Goal: Transaction & Acquisition: Download file/media

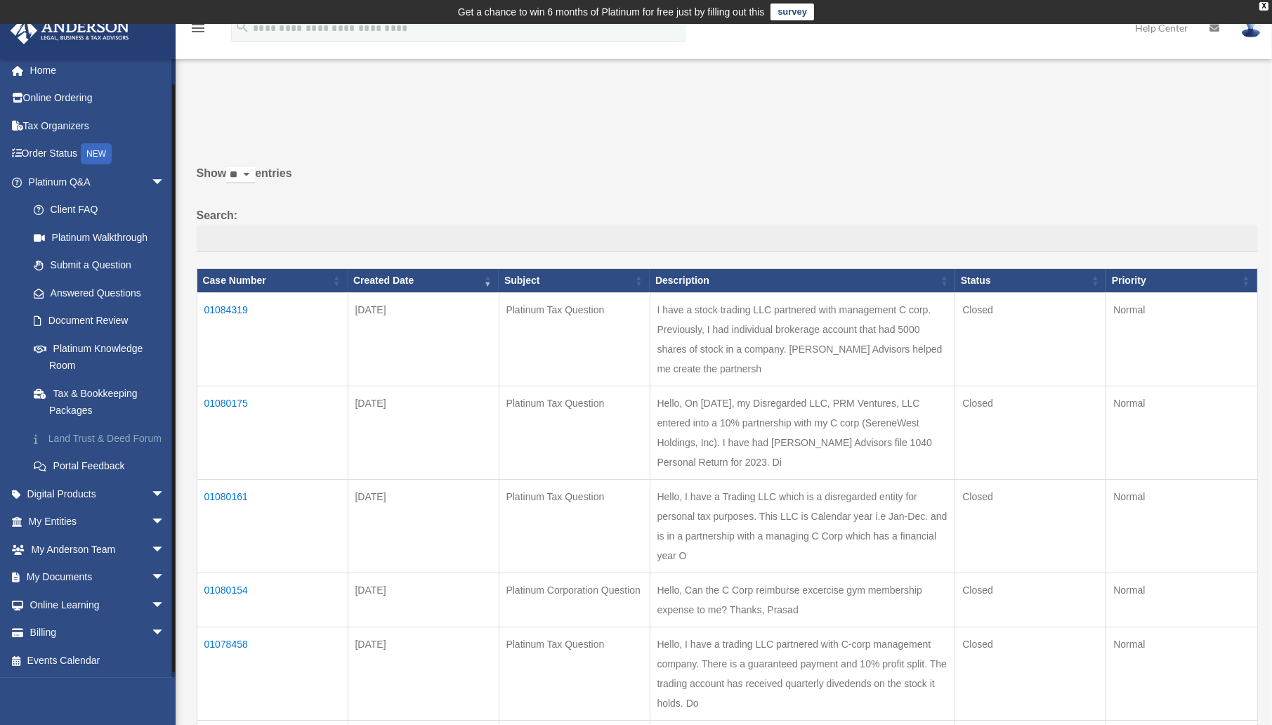
scroll to position [22, 0]
click at [151, 575] on span "arrow_drop_down" at bounding box center [165, 577] width 28 height 29
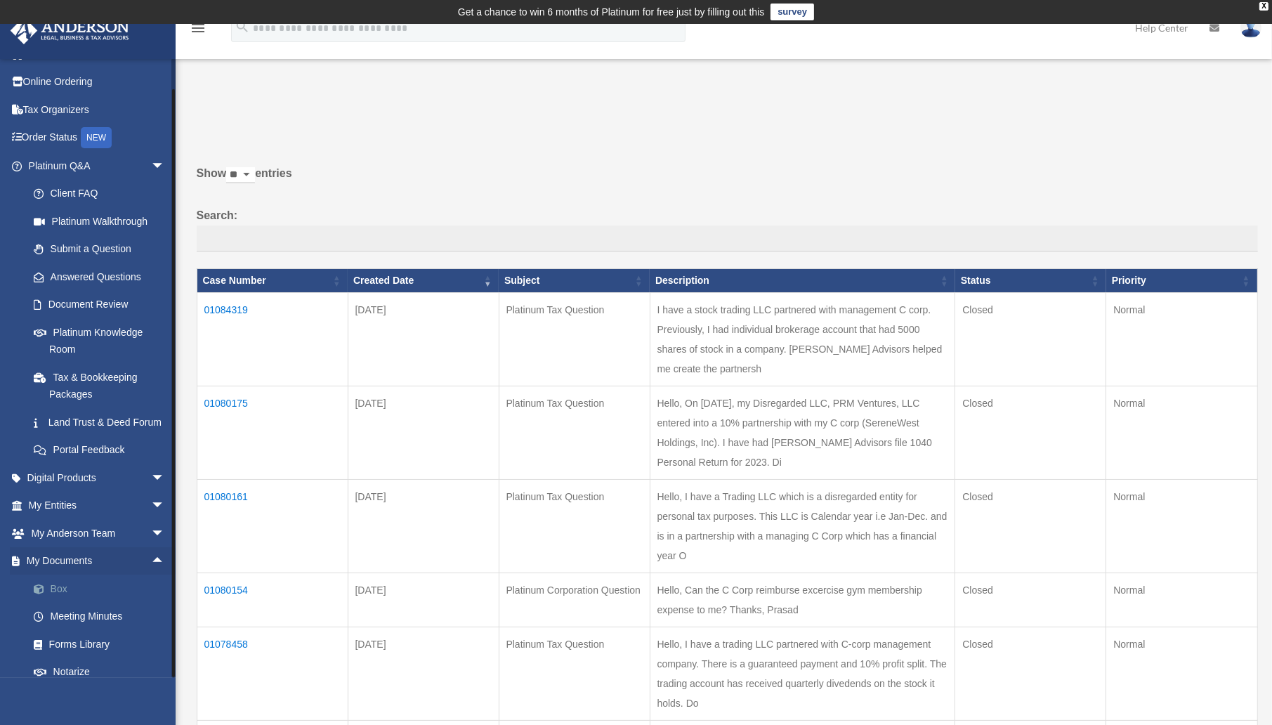
click at [48, 594] on span at bounding box center [45, 589] width 9 height 10
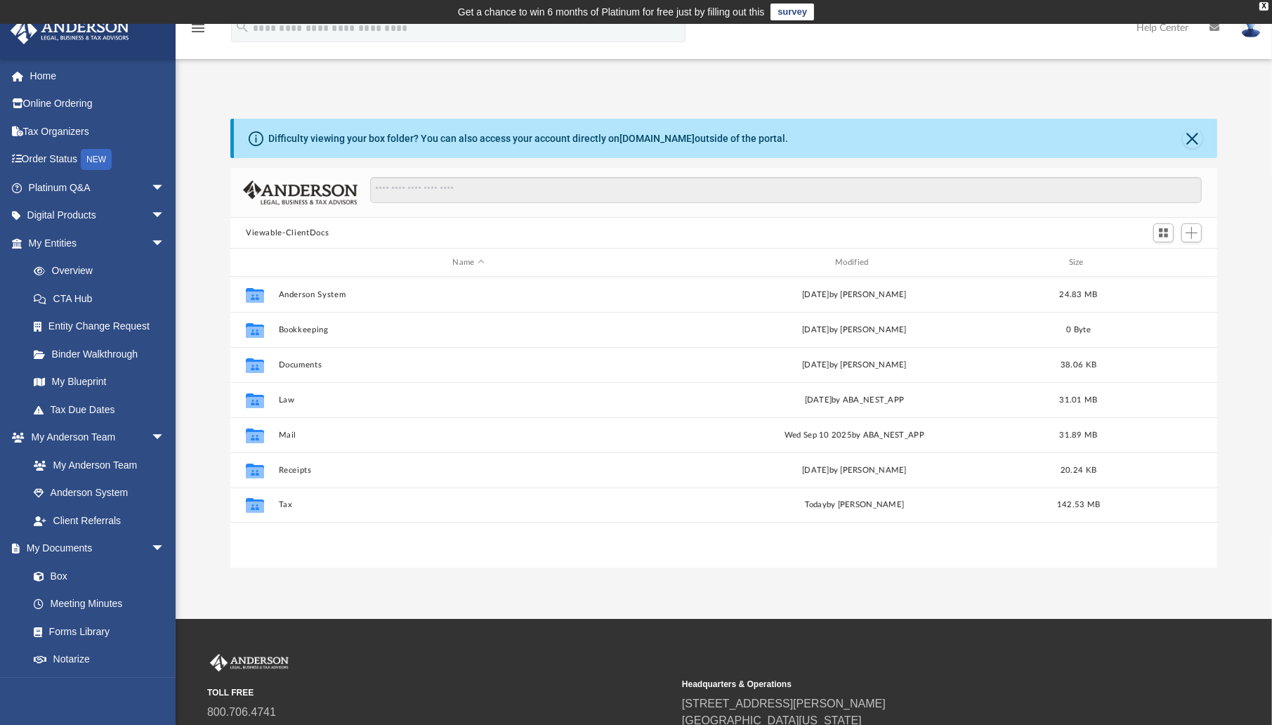
scroll to position [308, 976]
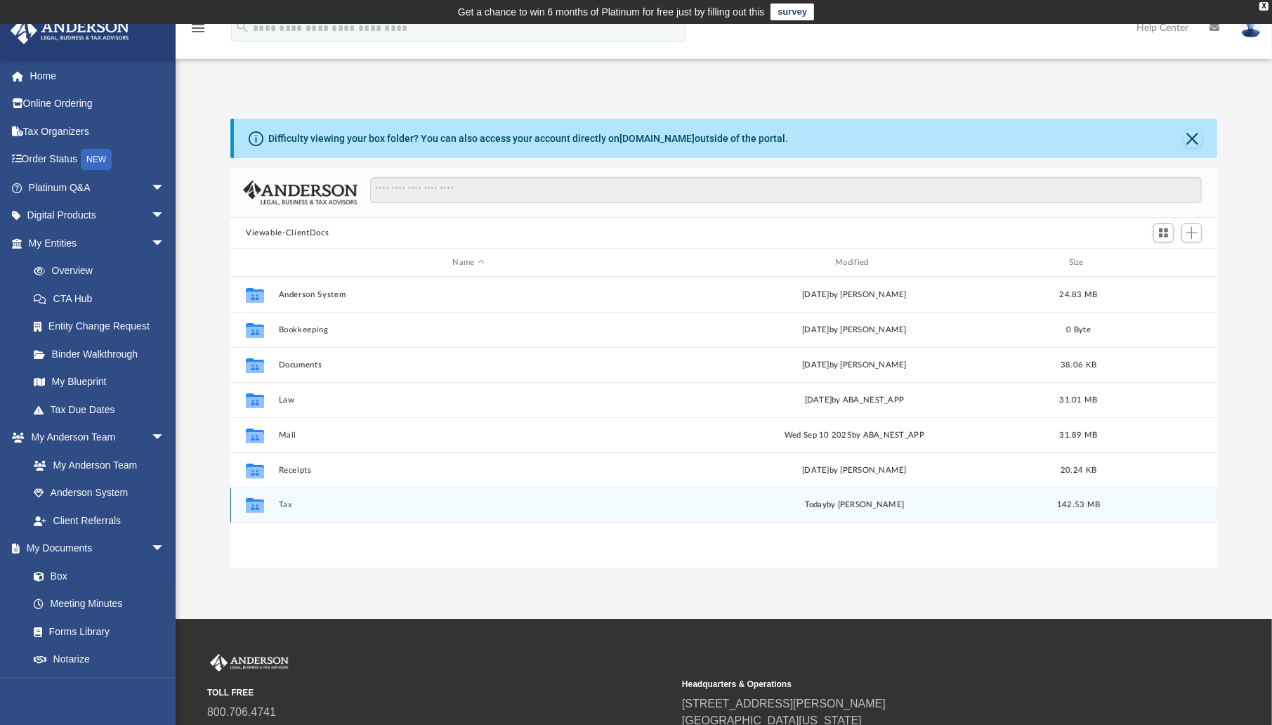
click at [287, 505] on button "Tax" at bounding box center [469, 504] width 380 height 9
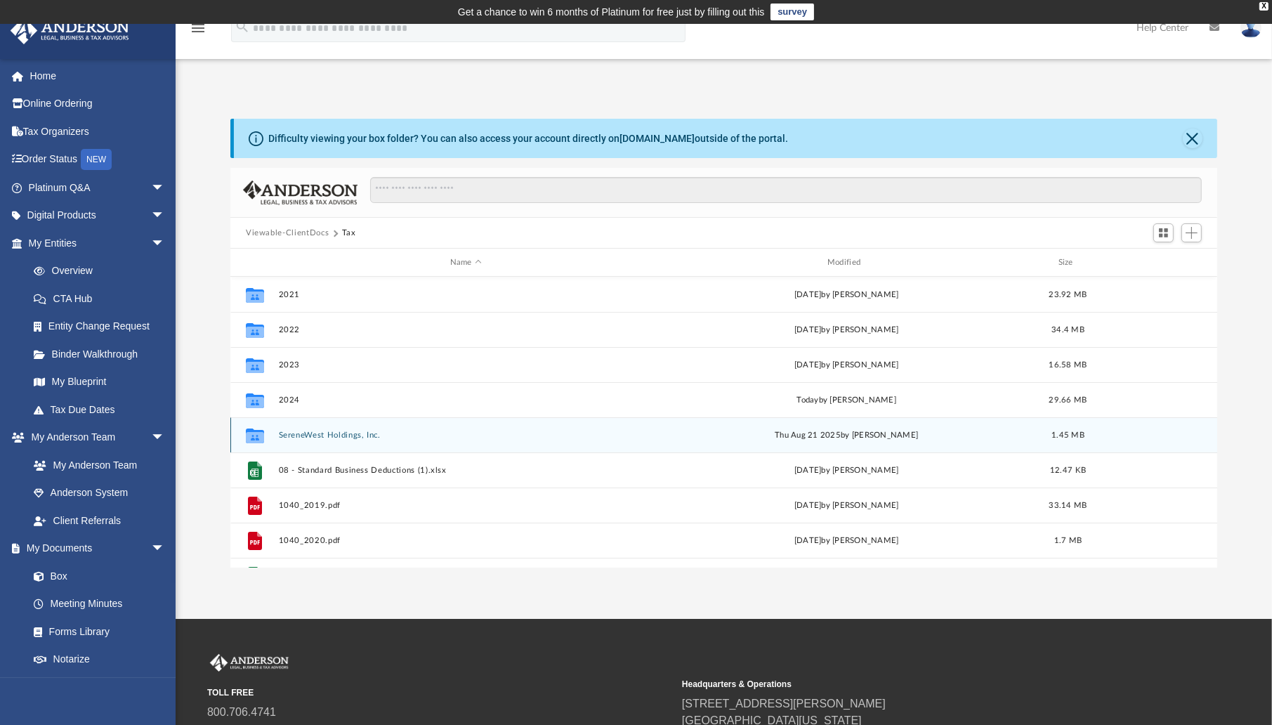
click at [301, 436] on button "SereneWest Holdings, Inc." at bounding box center [466, 435] width 374 height 9
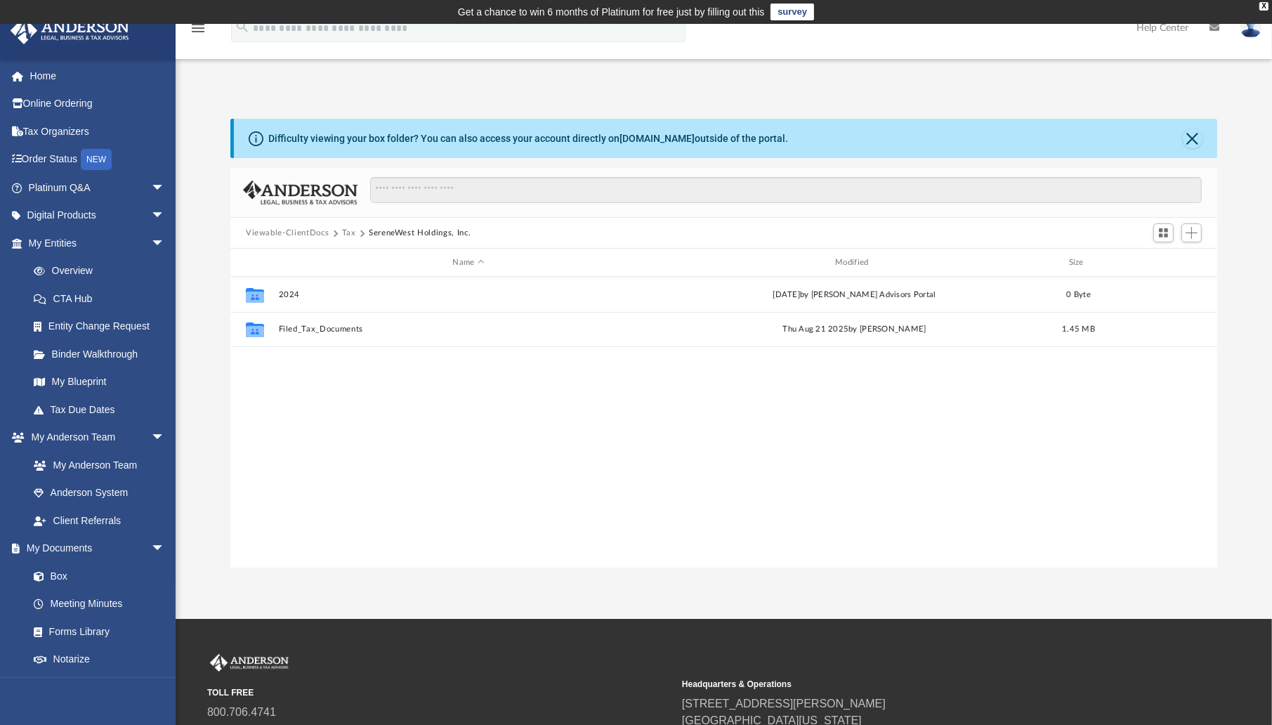
click at [348, 235] on button "Tax" at bounding box center [349, 233] width 14 height 13
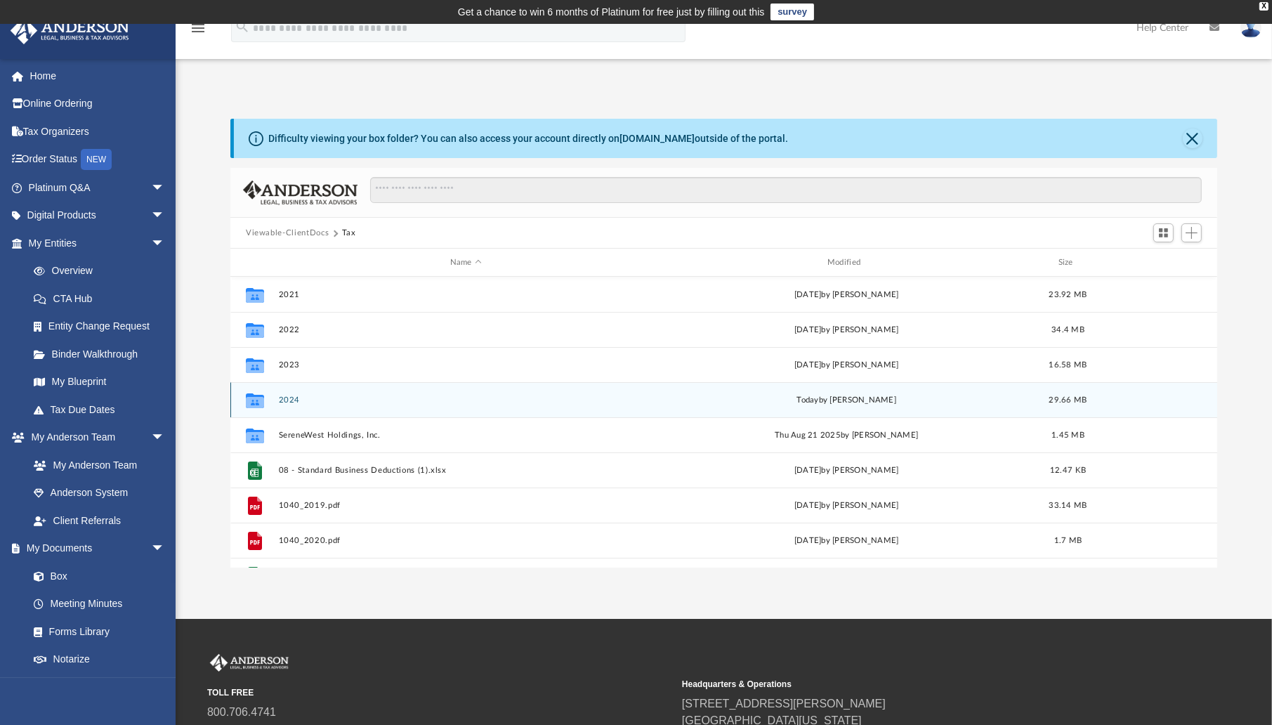
click at [287, 400] on button "2024" at bounding box center [466, 399] width 374 height 9
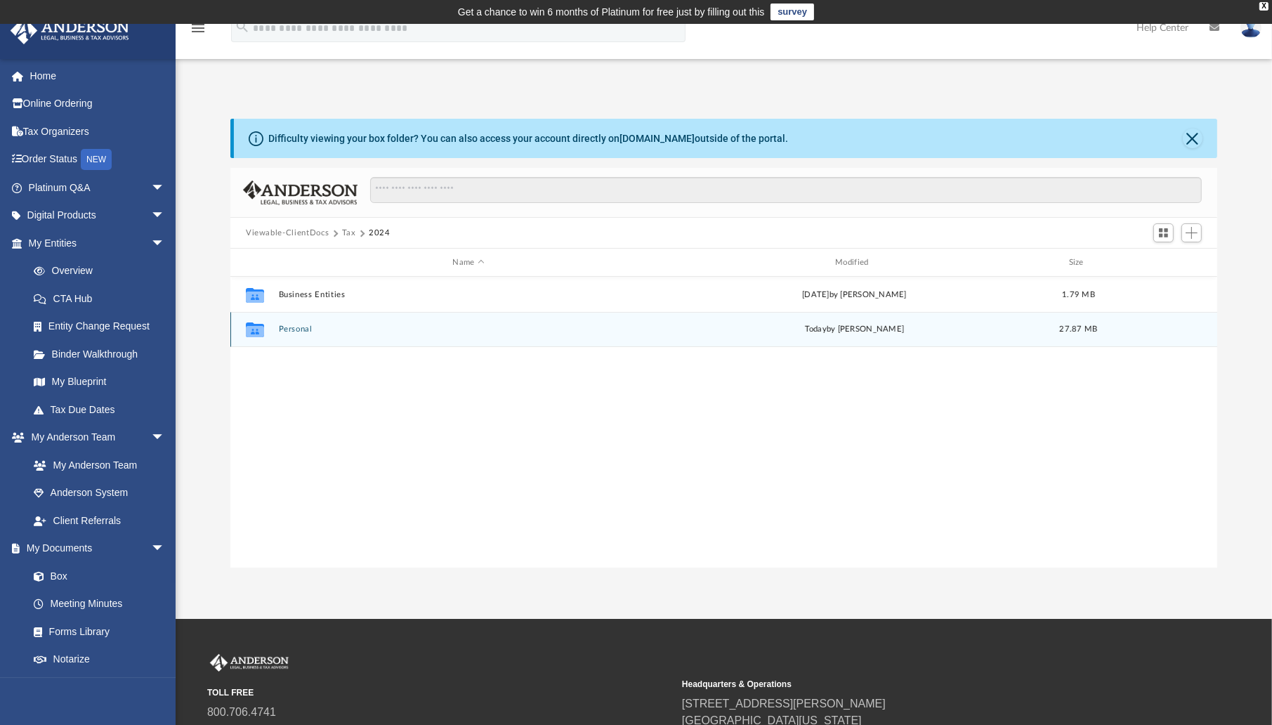
click at [297, 330] on button "Personal" at bounding box center [469, 328] width 380 height 9
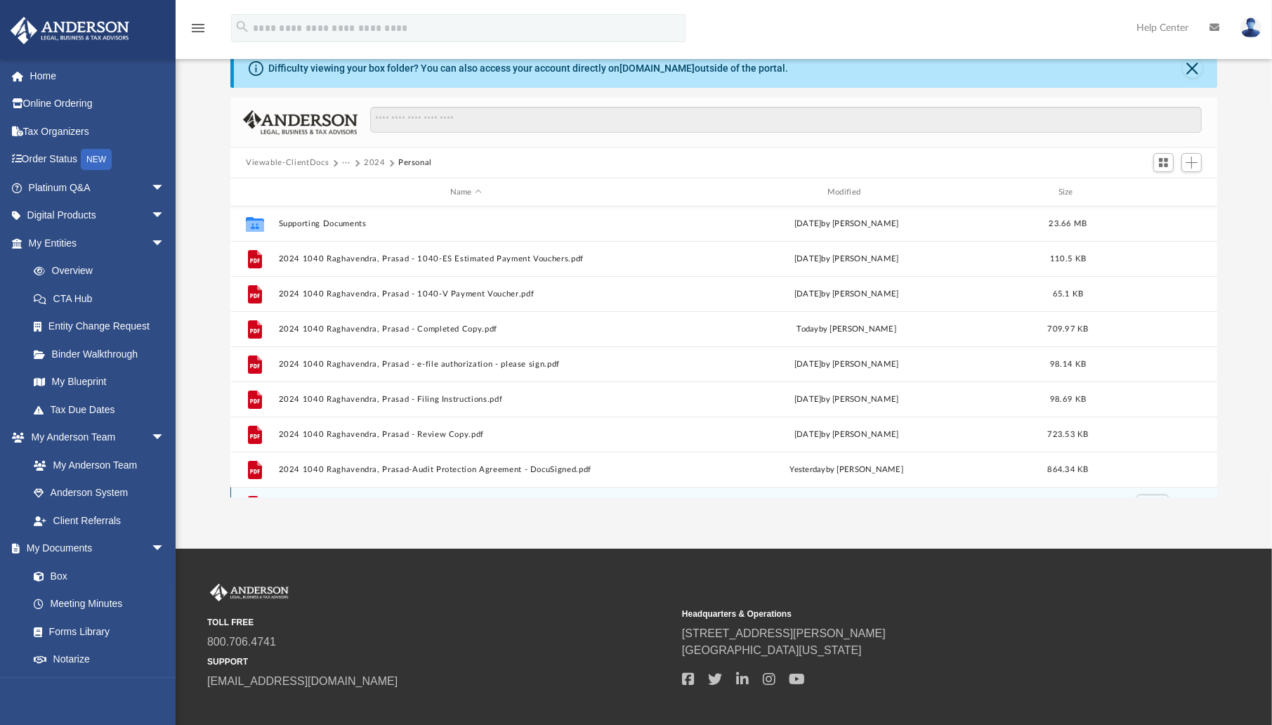
scroll to position [0, 0]
click at [376, 159] on button "2024" at bounding box center [375, 163] width 22 height 13
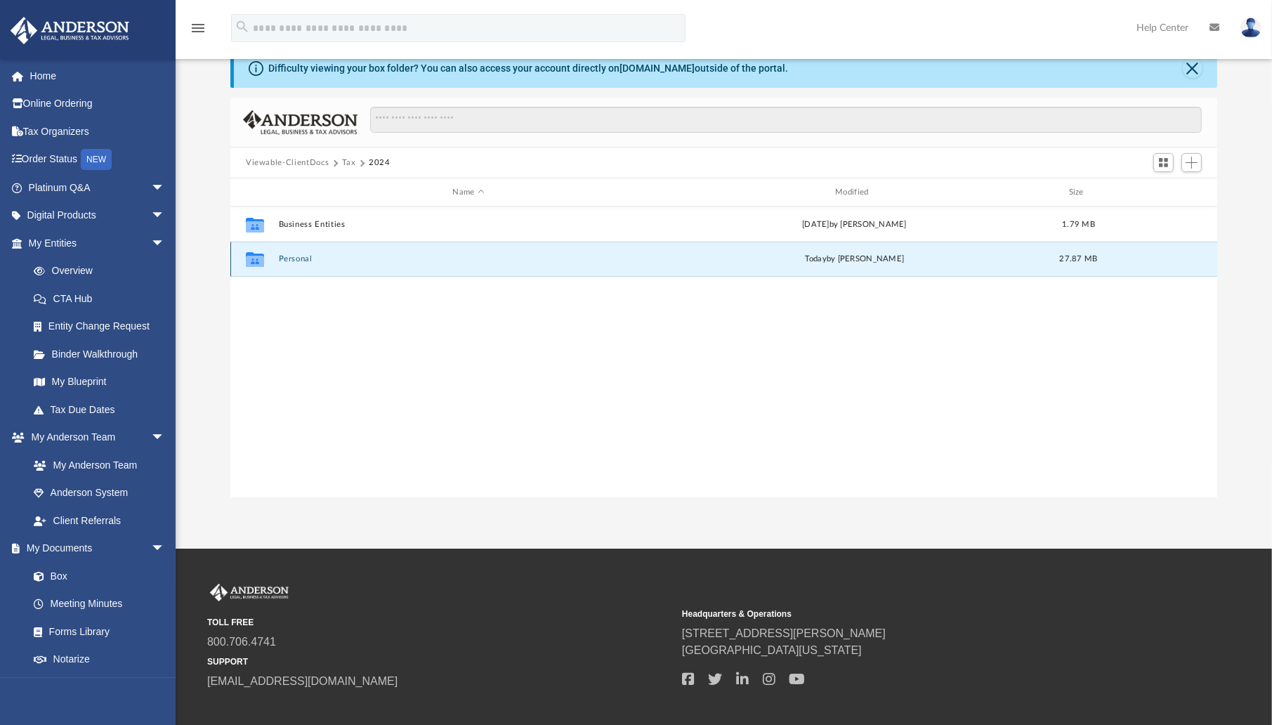
click at [295, 259] on button "Personal" at bounding box center [469, 258] width 380 height 9
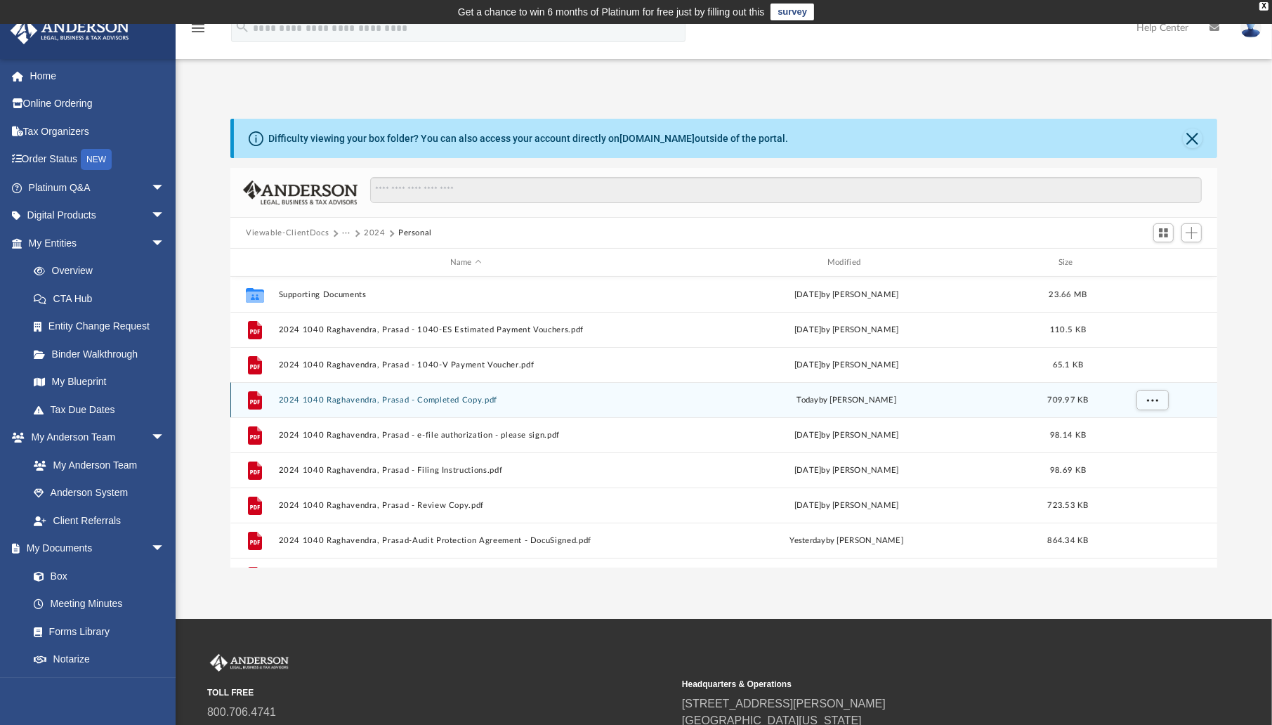
click at [374, 399] on button "2024 1040 Raghavendra, Prasad - Completed Copy.pdf" at bounding box center [466, 399] width 374 height 9
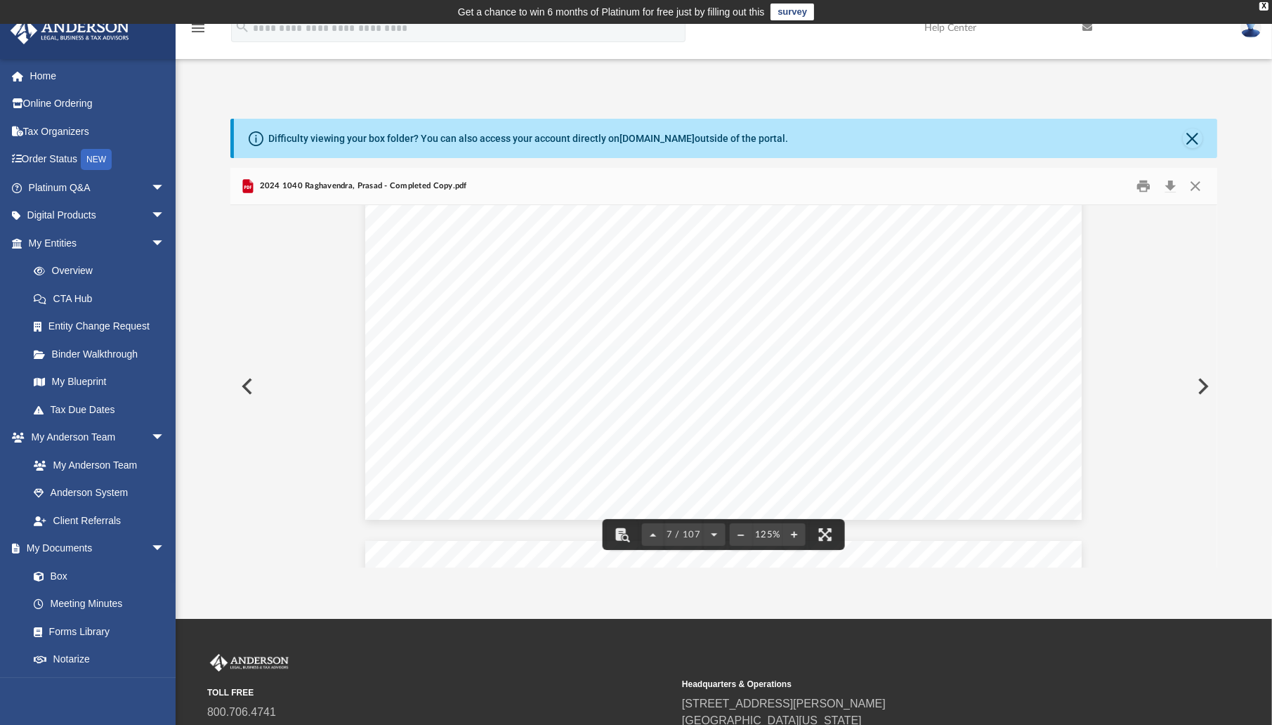
scroll to position [6321, 0]
click at [1172, 189] on button "Download" at bounding box center [1169, 187] width 25 height 22
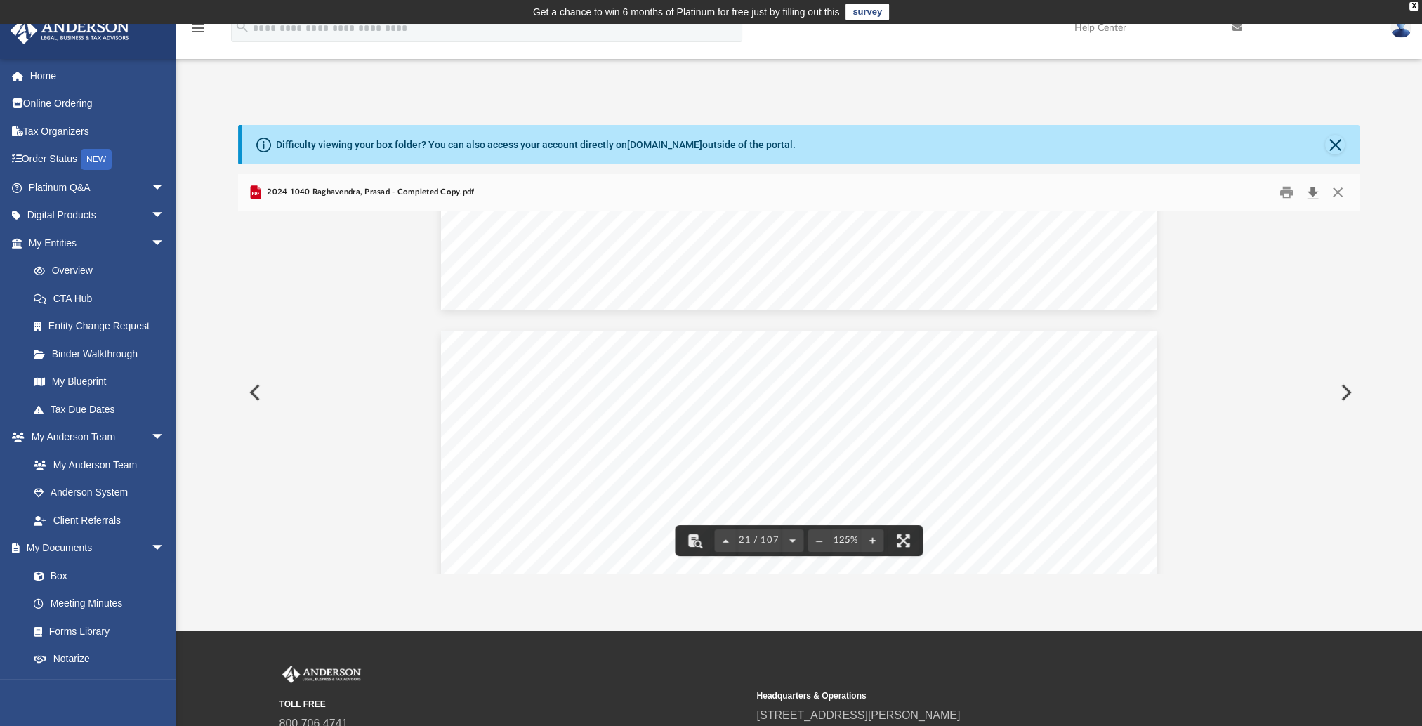
scroll to position [19034, 0]
